Goal: Find specific page/section: Find specific page/section

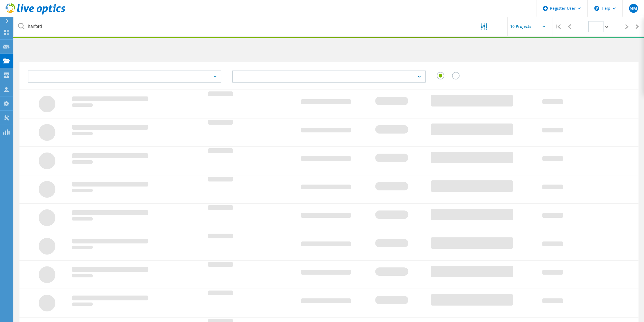
type input "1"
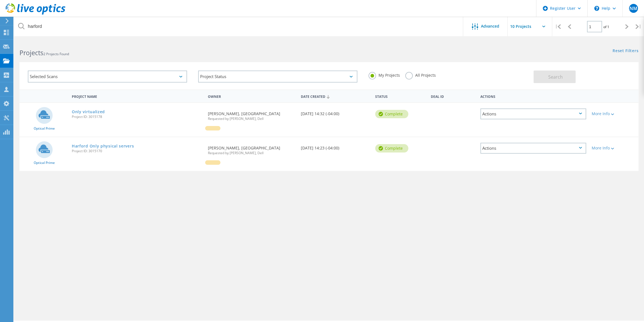
drag, startPoint x: 407, startPoint y: 77, endPoint x: 391, endPoint y: 73, distance: 17.0
click at [408, 77] on label "All Projects" at bounding box center [420, 74] width 30 height 5
click at [0, 0] on input "All Projects" at bounding box center [0, 0] width 0 height 0
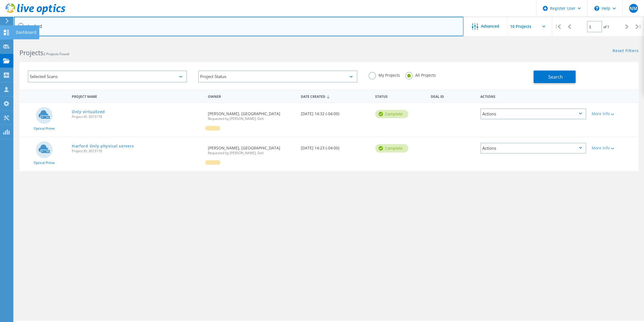
drag, startPoint x: 180, startPoint y: 30, endPoint x: 2, endPoint y: 29, distance: 178.2
click at [2, 40] on div "Register User \n Help Explore Helpful Articles Contact Support NM Dell User Nav…" at bounding box center [322, 188] width 644 height 297
drag, startPoint x: 46, startPoint y: 26, endPoint x: 16, endPoint y: 23, distance: 29.4
click at [16, 23] on input "harford" at bounding box center [239, 26] width 450 height 19
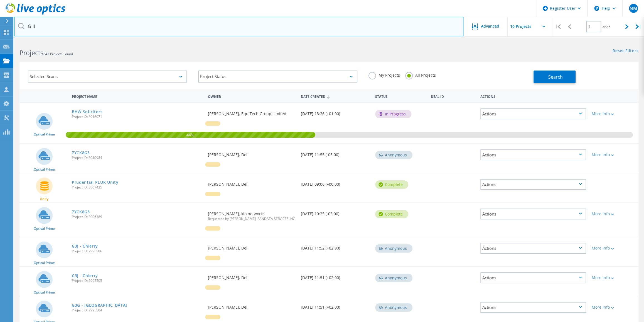
type input "GIII"
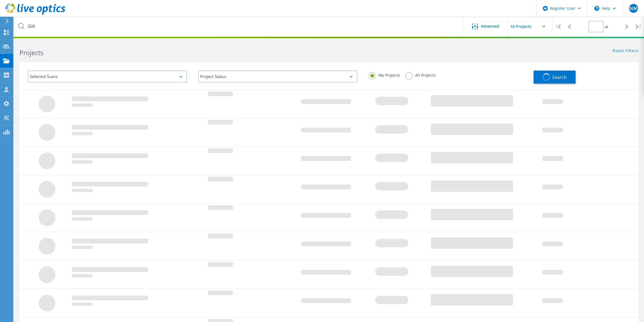
type input "1"
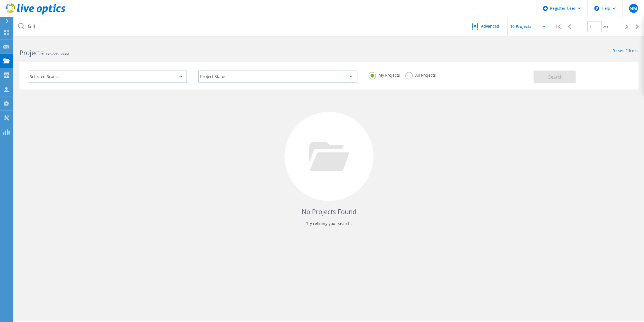
click at [404, 73] on div "My Projects All Projects" at bounding box center [448, 75] width 170 height 21
click at [409, 73] on label "All Projects" at bounding box center [420, 74] width 30 height 5
click at [0, 0] on input "All Projects" at bounding box center [0, 0] width 0 height 0
click at [565, 74] on button "Search" at bounding box center [555, 76] width 42 height 13
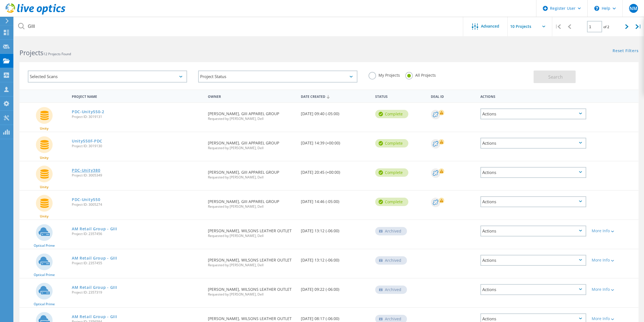
click at [97, 168] on link "PDC-Unity380" at bounding box center [86, 170] width 28 height 4
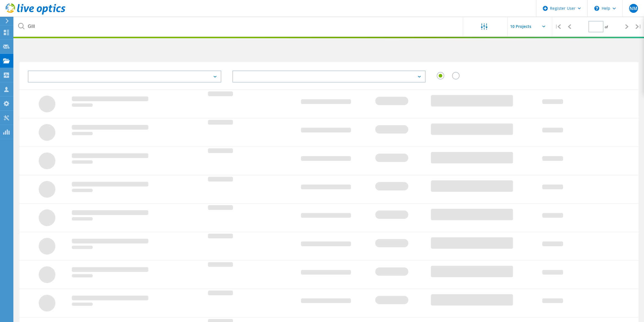
type input "1"
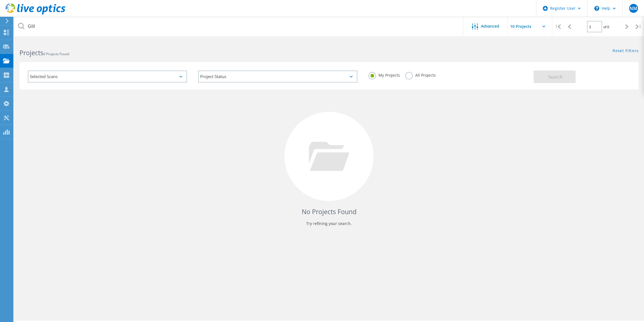
click at [410, 73] on label "All Projects" at bounding box center [420, 74] width 30 height 5
click at [0, 0] on input "All Projects" at bounding box center [0, 0] width 0 height 0
click at [557, 72] on button "Search" at bounding box center [555, 76] width 42 height 13
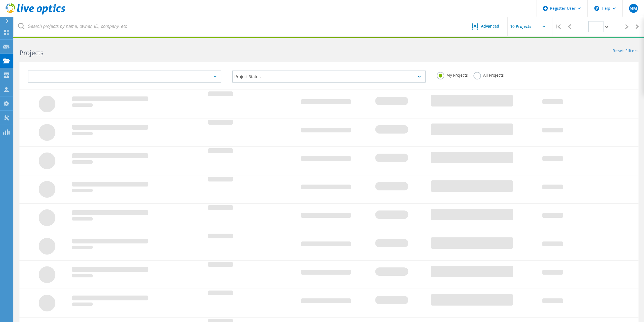
type input "1"
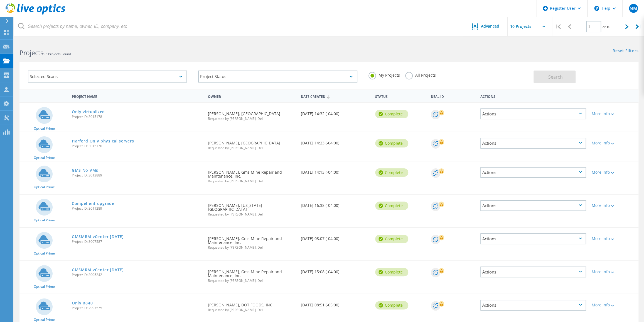
click at [407, 74] on label "All Projects" at bounding box center [420, 74] width 30 height 5
click at [0, 0] on input "All Projects" at bounding box center [0, 0] width 0 height 0
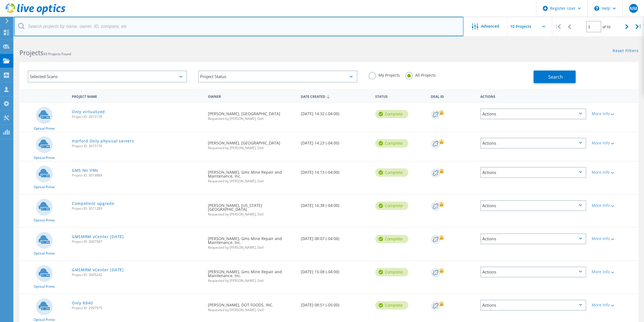
click at [153, 28] on input "text" at bounding box center [239, 26] width 450 height 19
type input "GIII"
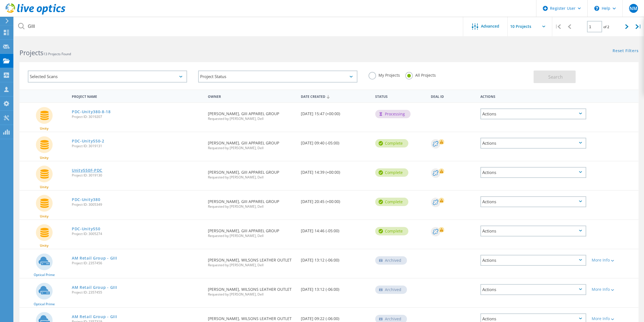
drag, startPoint x: 91, startPoint y: 199, endPoint x: 97, endPoint y: 170, distance: 30.2
click at [87, 111] on link "PDC-Unity380-8-18" at bounding box center [91, 112] width 39 height 4
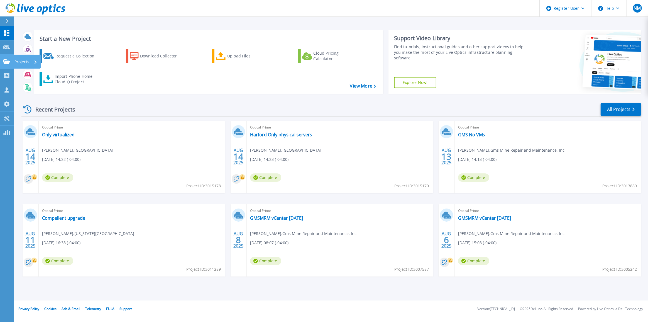
click at [6, 57] on link "Projects Projects" at bounding box center [7, 62] width 14 height 14
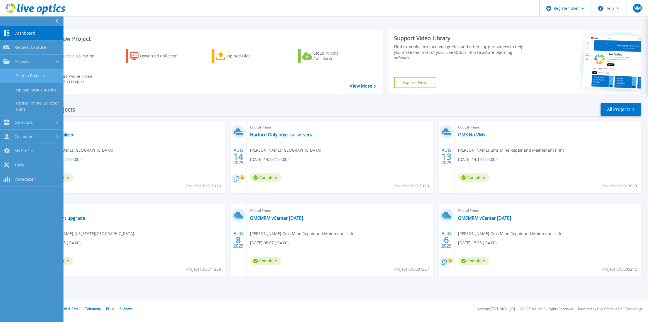
click at [22, 77] on link "Search Projects" at bounding box center [31, 76] width 63 height 14
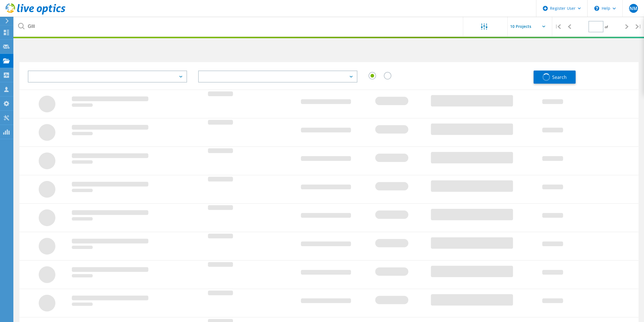
type input "1"
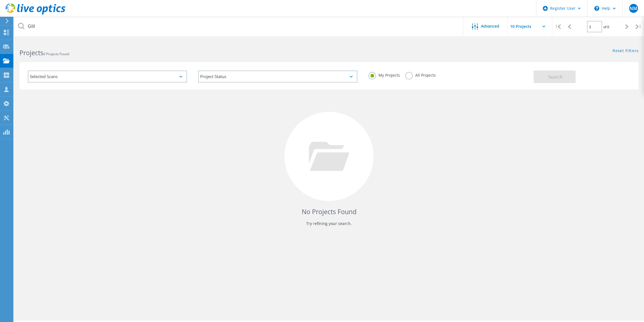
click at [405, 75] on label "All Projects" at bounding box center [420, 74] width 30 height 5
click at [0, 0] on input "All Projects" at bounding box center [0, 0] width 0 height 0
click at [537, 72] on button "Search" at bounding box center [555, 76] width 42 height 13
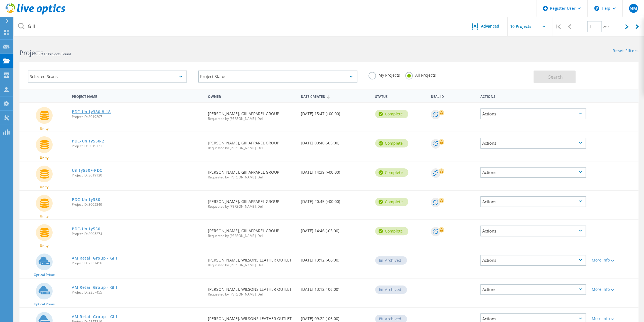
click at [91, 114] on link "PDC-Unity380-8-18" at bounding box center [91, 112] width 39 height 4
